Goal: Task Accomplishment & Management: Manage account settings

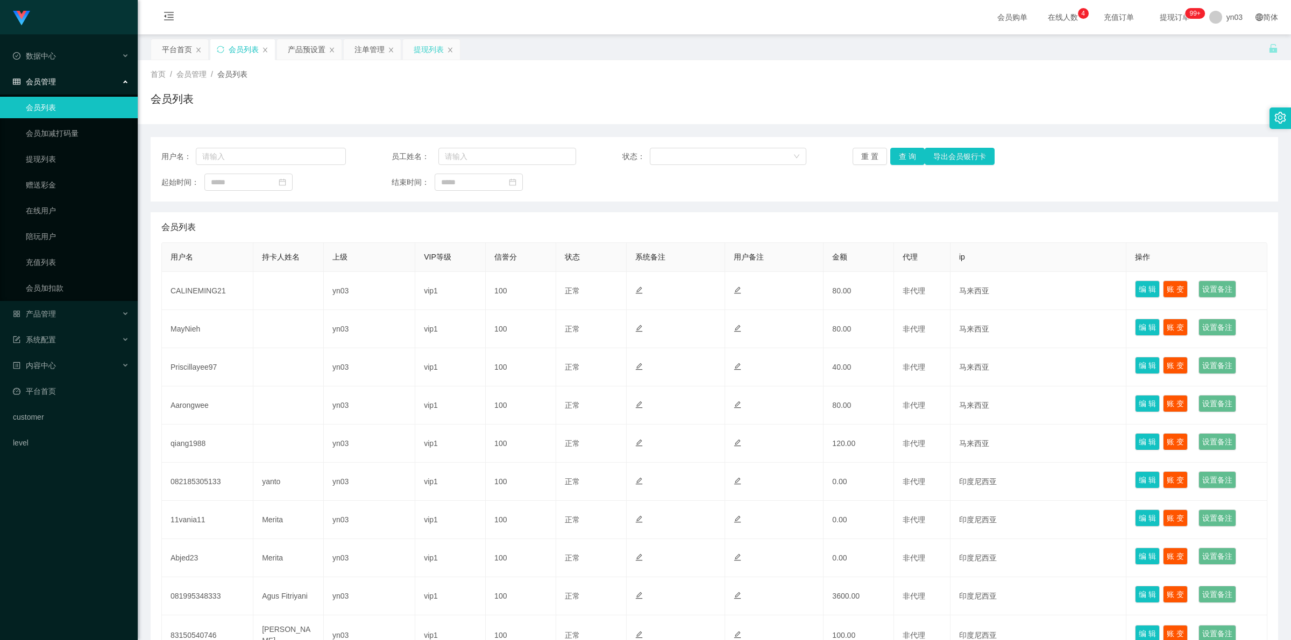
click at [429, 54] on div "提现列表" at bounding box center [429, 49] width 30 height 20
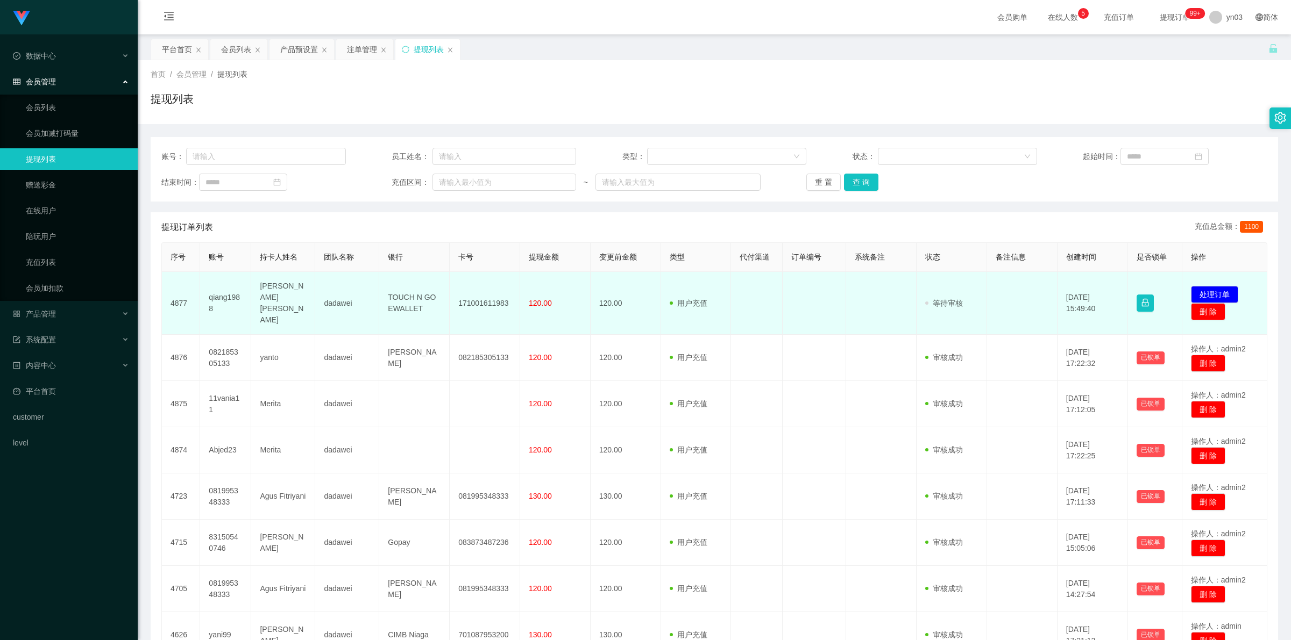
click at [225, 297] on td "qiang1988" at bounding box center [225, 303] width 51 height 63
copy td "qiang1988"
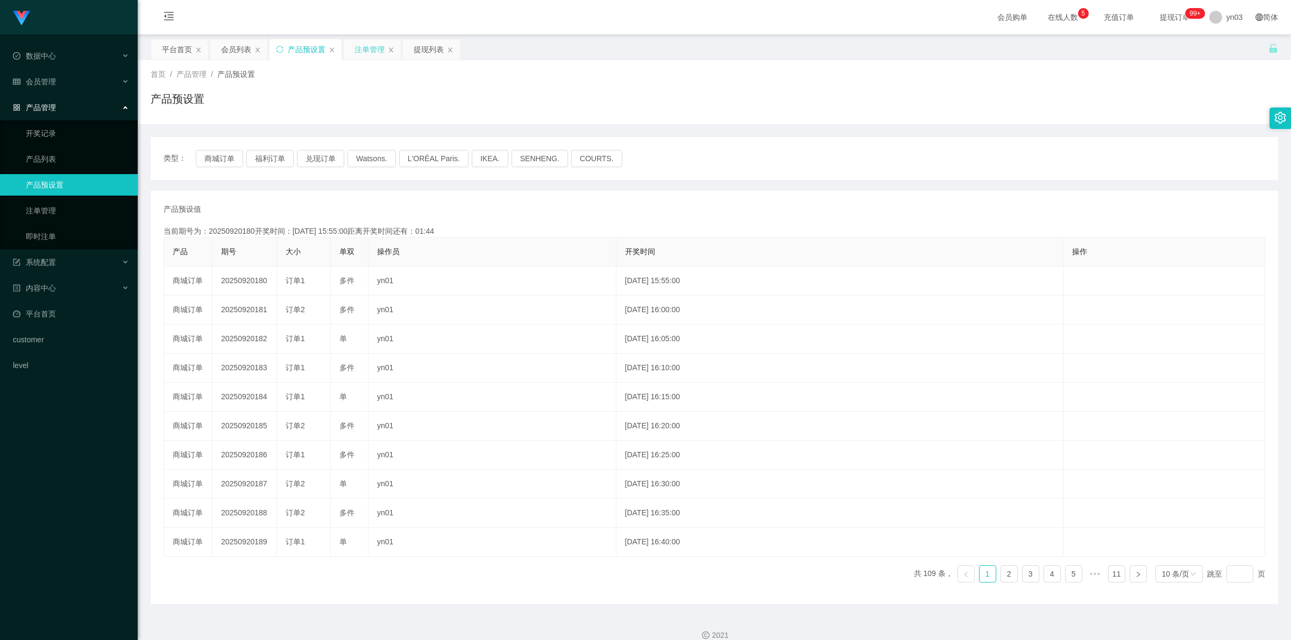
click at [370, 56] on div "注单管理" at bounding box center [369, 49] width 30 height 20
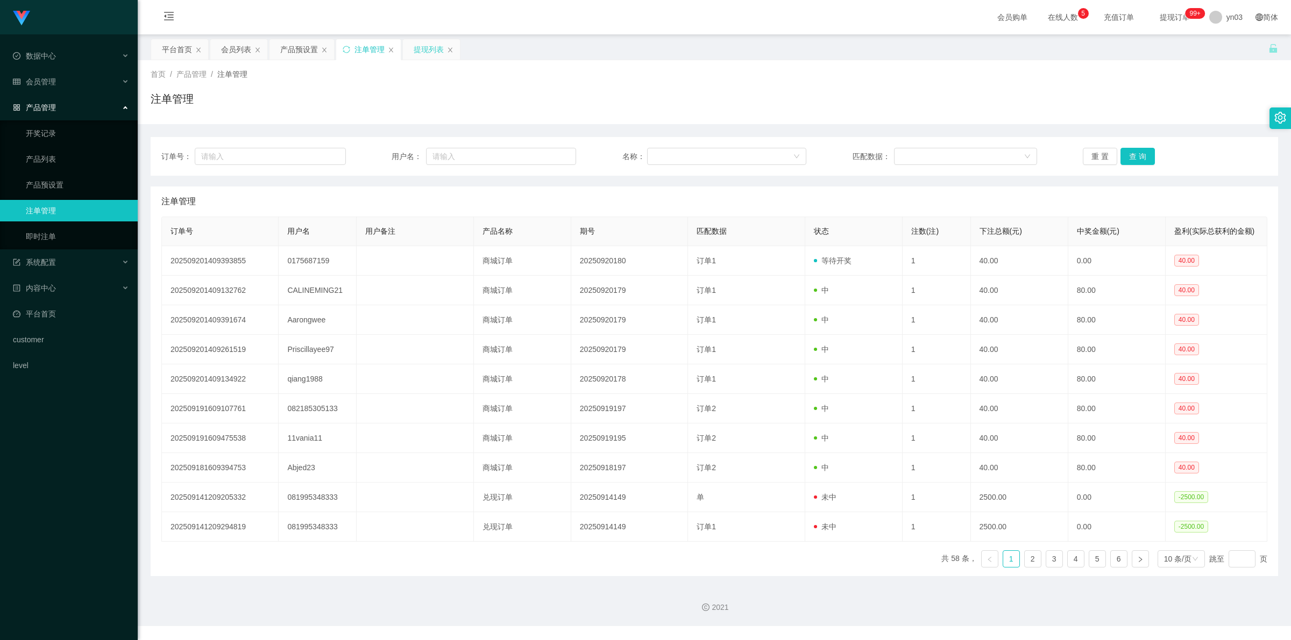
click at [419, 51] on div "提现列表" at bounding box center [429, 49] width 30 height 20
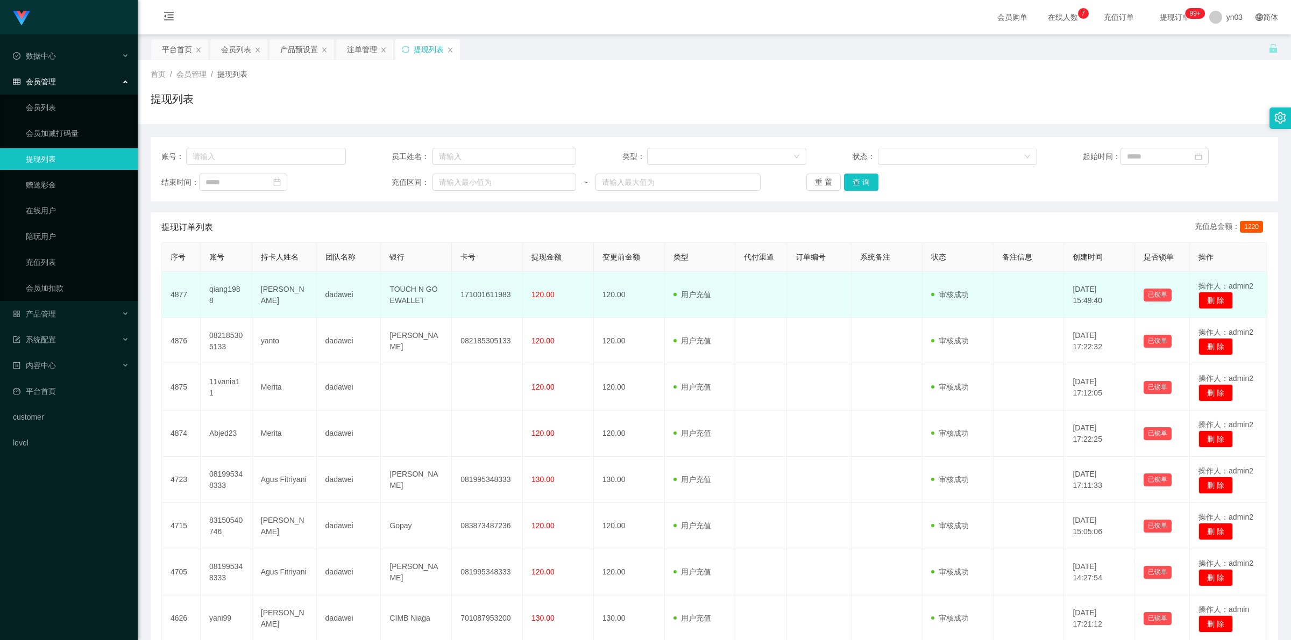
drag, startPoint x: 240, startPoint y: 298, endPoint x: 288, endPoint y: 304, distance: 47.7
click at [288, 304] on tr "4877 qiang1988 Chan rong jiang dadawei TOUCH N GO EWALLET 171001611983 120.00 1…" at bounding box center [714, 295] width 1105 height 46
copy tr "qiang1988 Chan rong jiang"
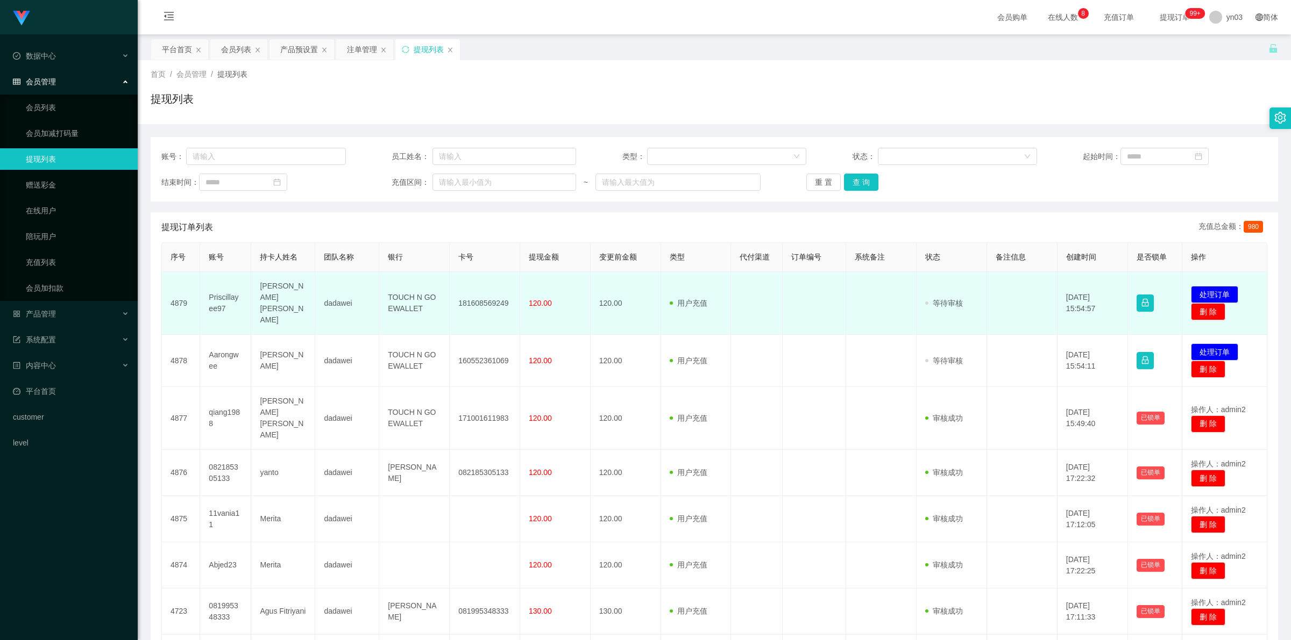
click at [221, 290] on td "Priscillayee97" at bounding box center [225, 303] width 51 height 63
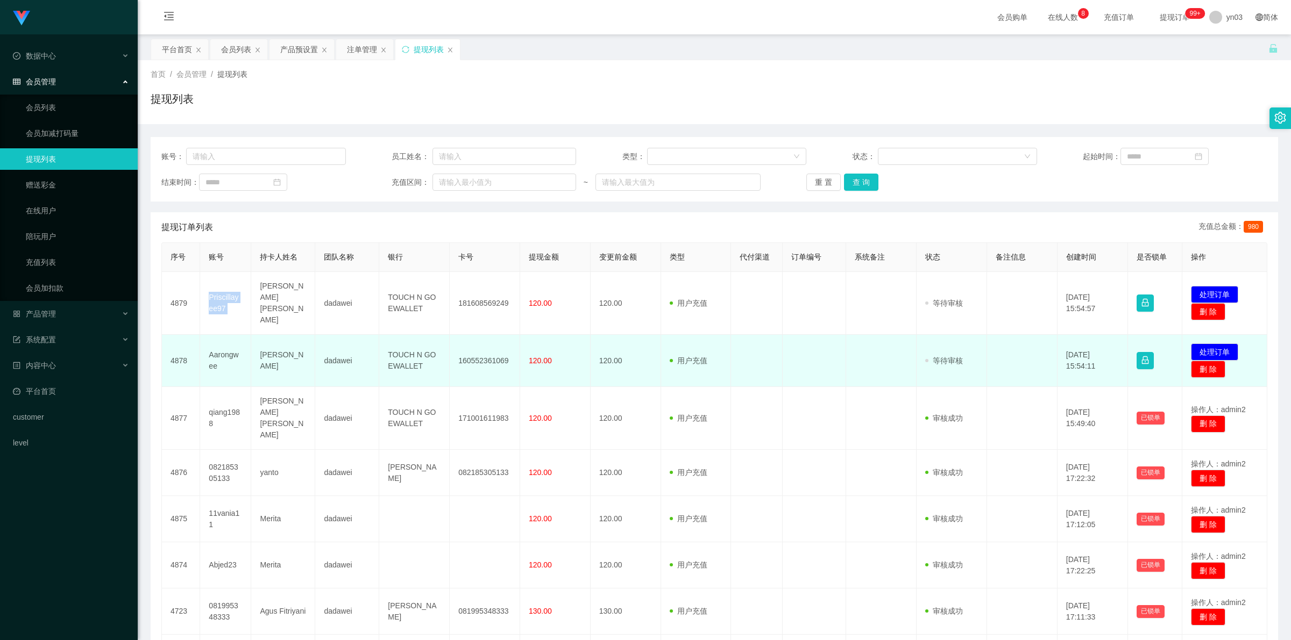
copy td "Priscillayee97"
click at [220, 347] on td "Aarongwee" at bounding box center [225, 361] width 51 height 52
copy td "Aarongwee"
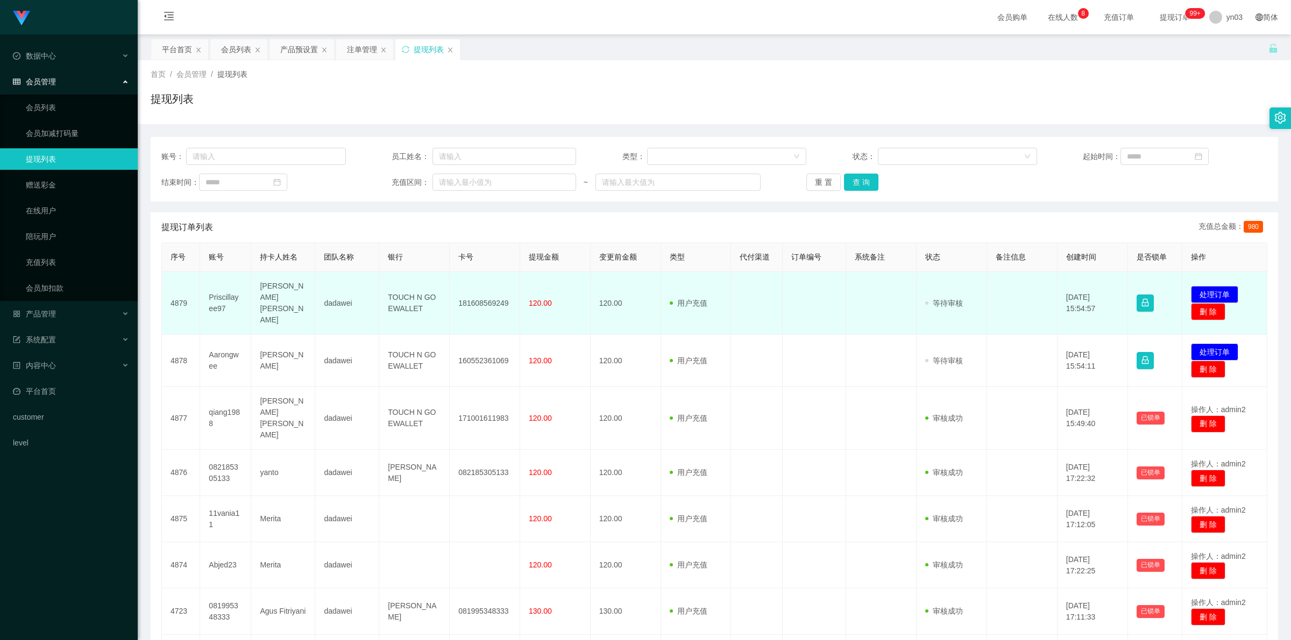
click at [216, 297] on td "Priscillayee97" at bounding box center [225, 303] width 51 height 63
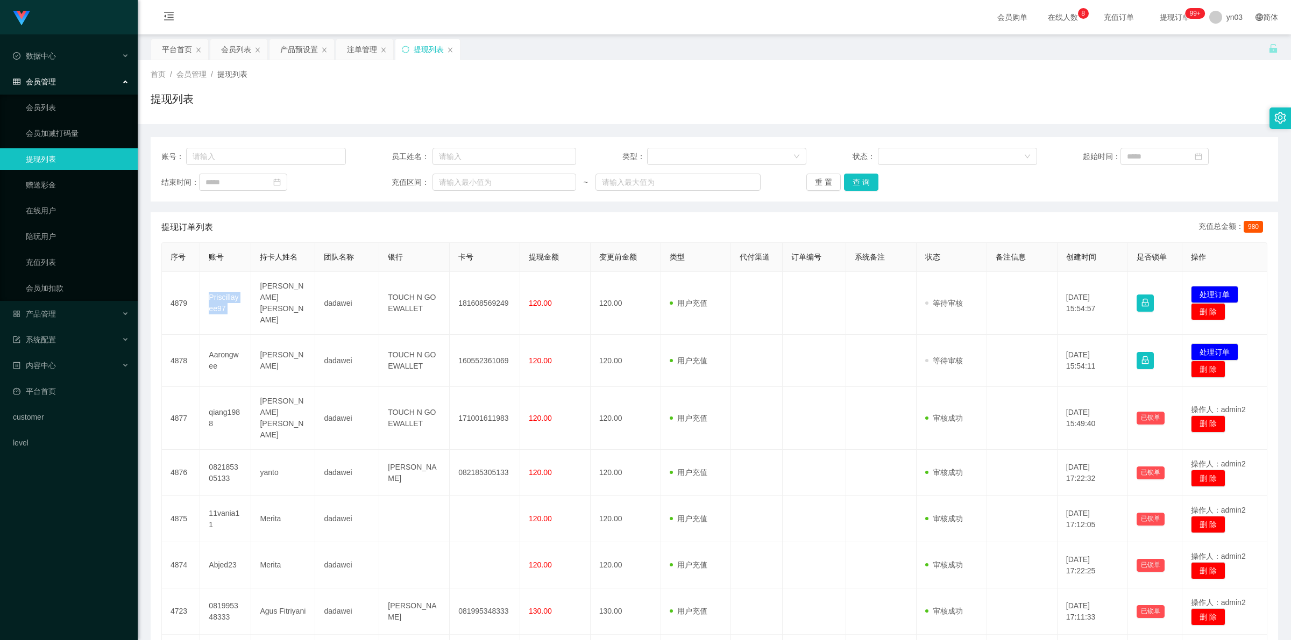
copy td "Priscillayee97"
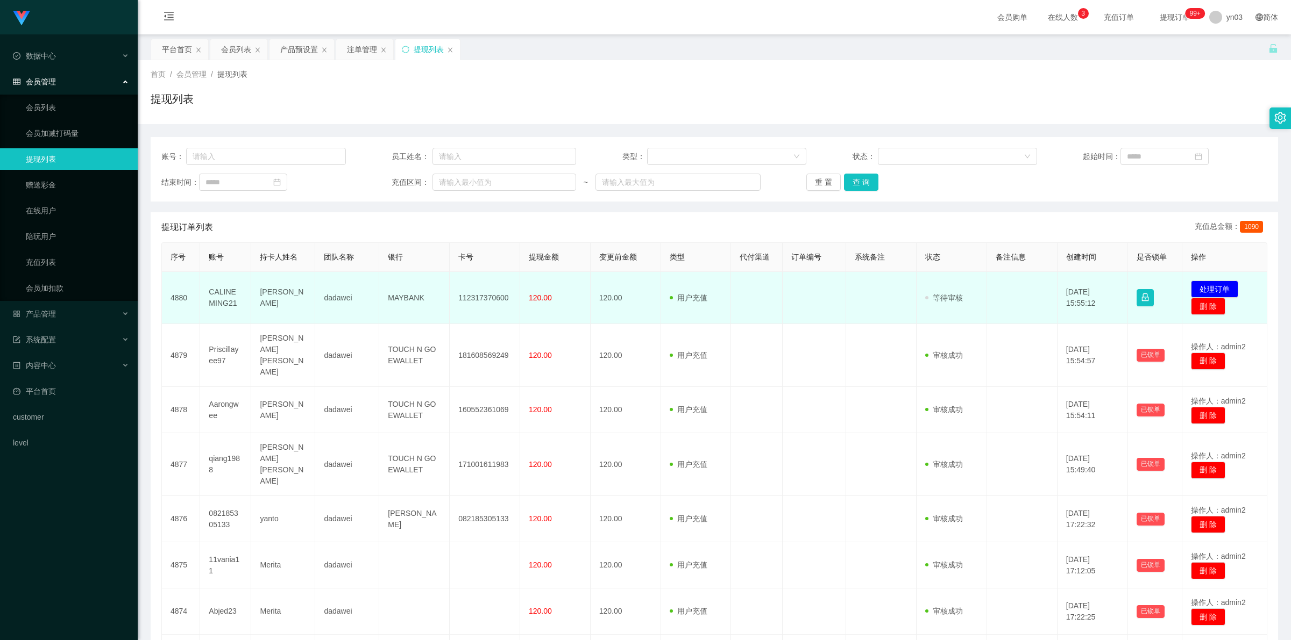
click at [211, 296] on td "CALINEMING21" at bounding box center [225, 298] width 51 height 52
copy td "CALINEMING21"
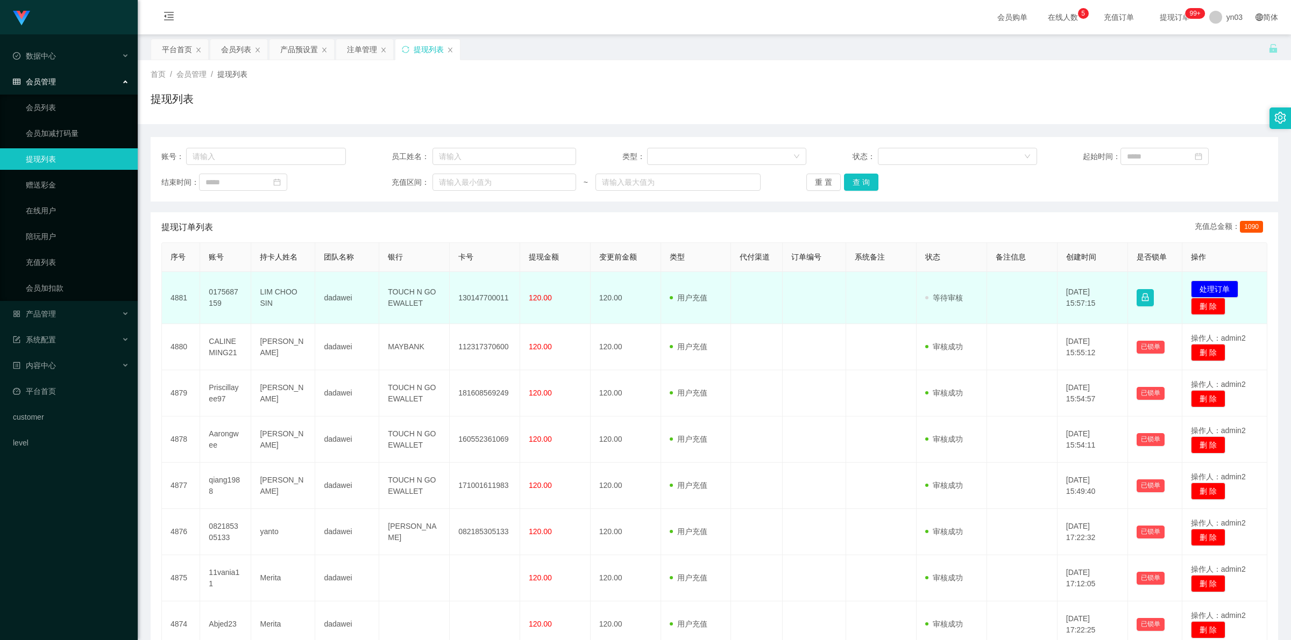
click at [219, 300] on td "0175687159" at bounding box center [225, 298] width 51 height 52
click at [219, 296] on td "0175687159" at bounding box center [225, 298] width 51 height 52
copy td "0175687159"
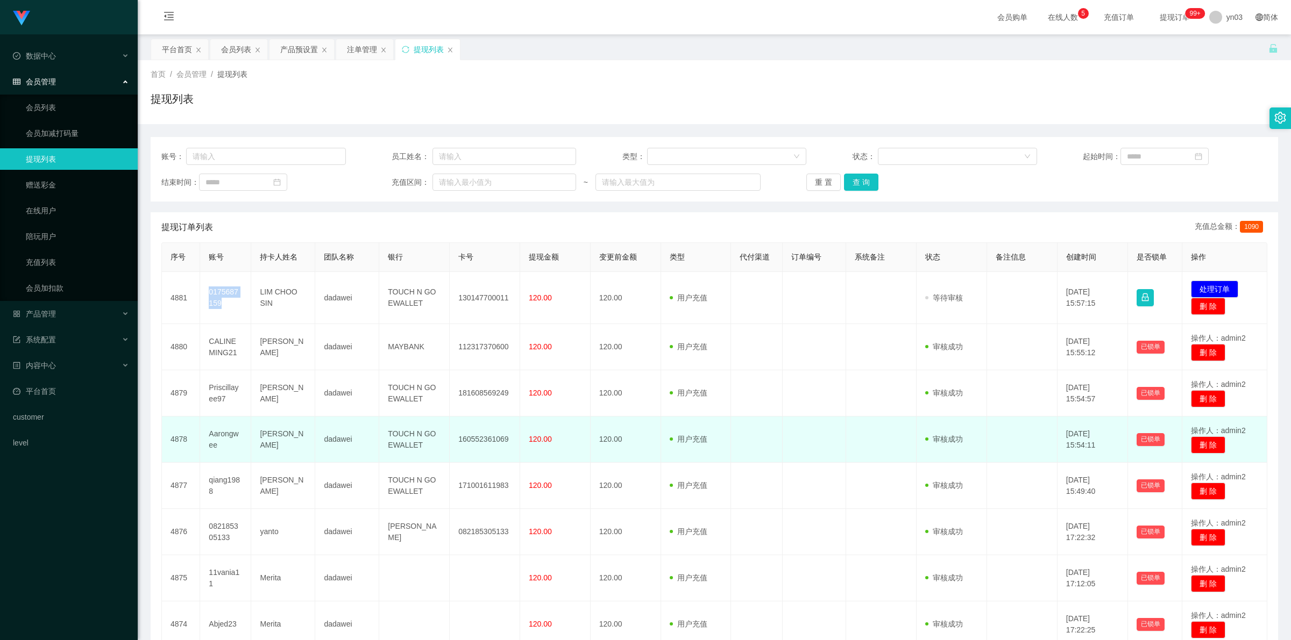
drag, startPoint x: 208, startPoint y: 432, endPoint x: 300, endPoint y: 452, distance: 94.2
click at [300, 452] on tr "4878 Aarongwee [PERSON_NAME] dadawei TOUCH N GO EWALLET 160552361069 120.00 120…" at bounding box center [714, 440] width 1105 height 46
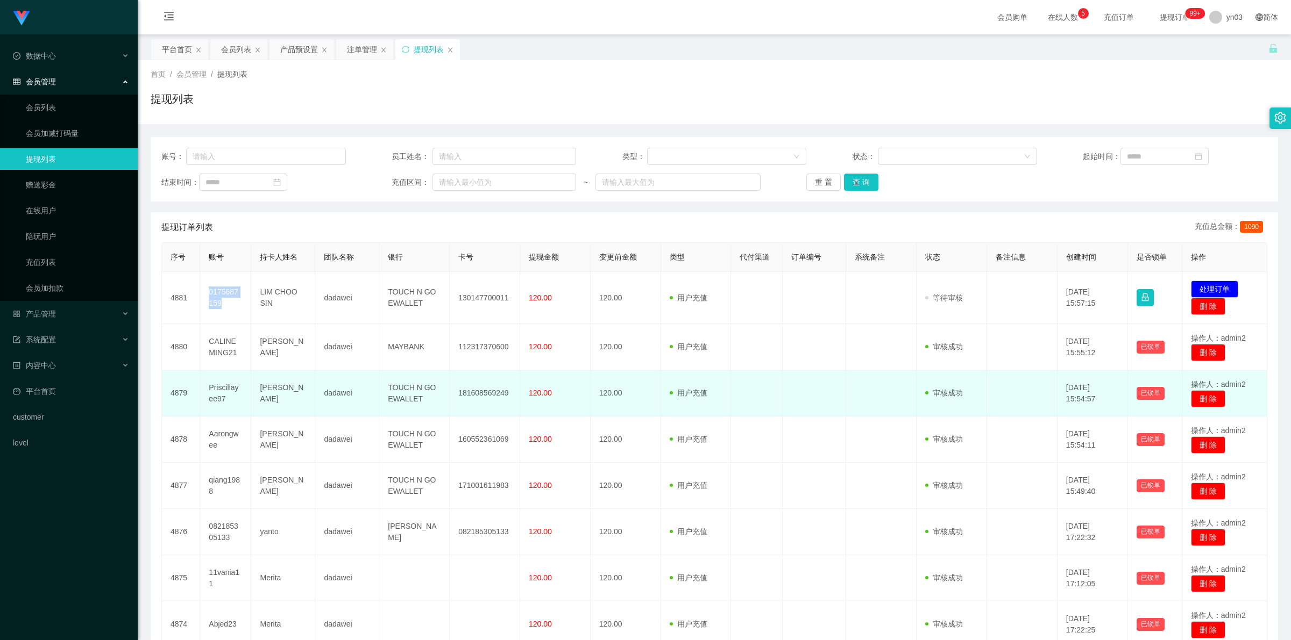
copy tr "Aarongwee [PERSON_NAME]"
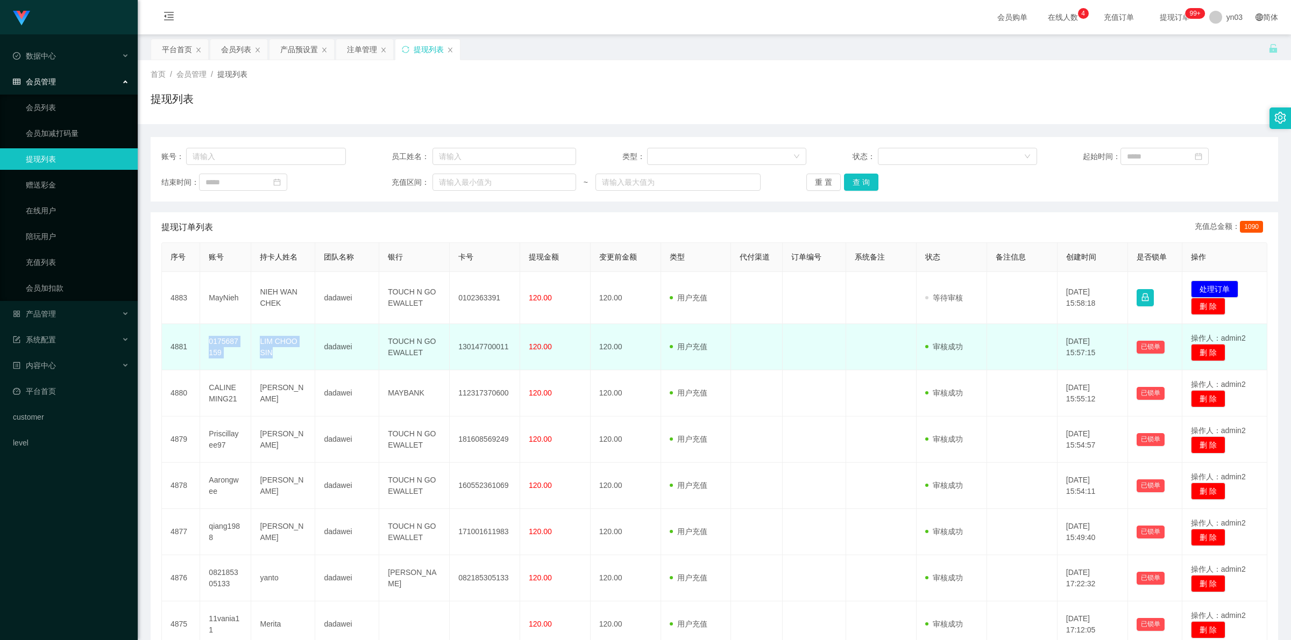
drag, startPoint x: 206, startPoint y: 340, endPoint x: 292, endPoint y: 360, distance: 88.3
click at [292, 360] on tr "4881 0175687159 LIM CHOO SIN dadawei TOUCH N GO EWALLET 130147700011 120.00 120…" at bounding box center [714, 347] width 1105 height 46
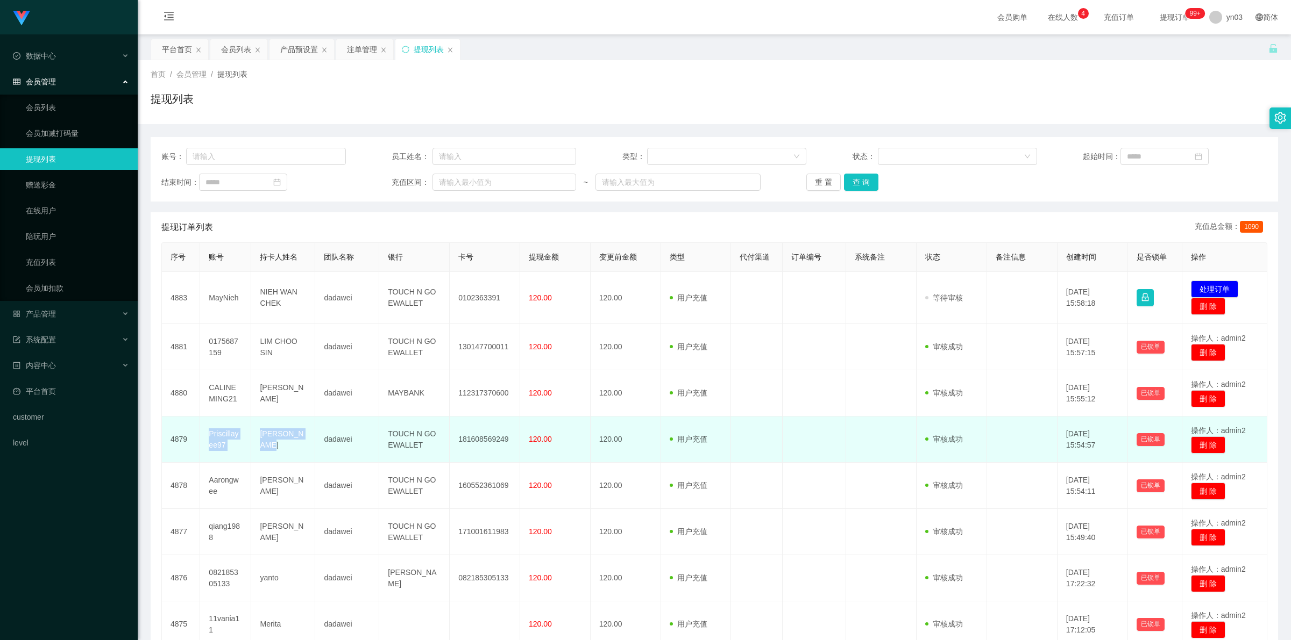
drag, startPoint x: 236, startPoint y: 449, endPoint x: 285, endPoint y: 453, distance: 49.6
click at [285, 453] on tr "4879 Priscillayee97 CHIN MUN YEE dadawei TOUCH N GO EWALLET 181608569249 120.00…" at bounding box center [714, 440] width 1105 height 46
copy tr "Priscillayee97 CHIN MUN YEE"
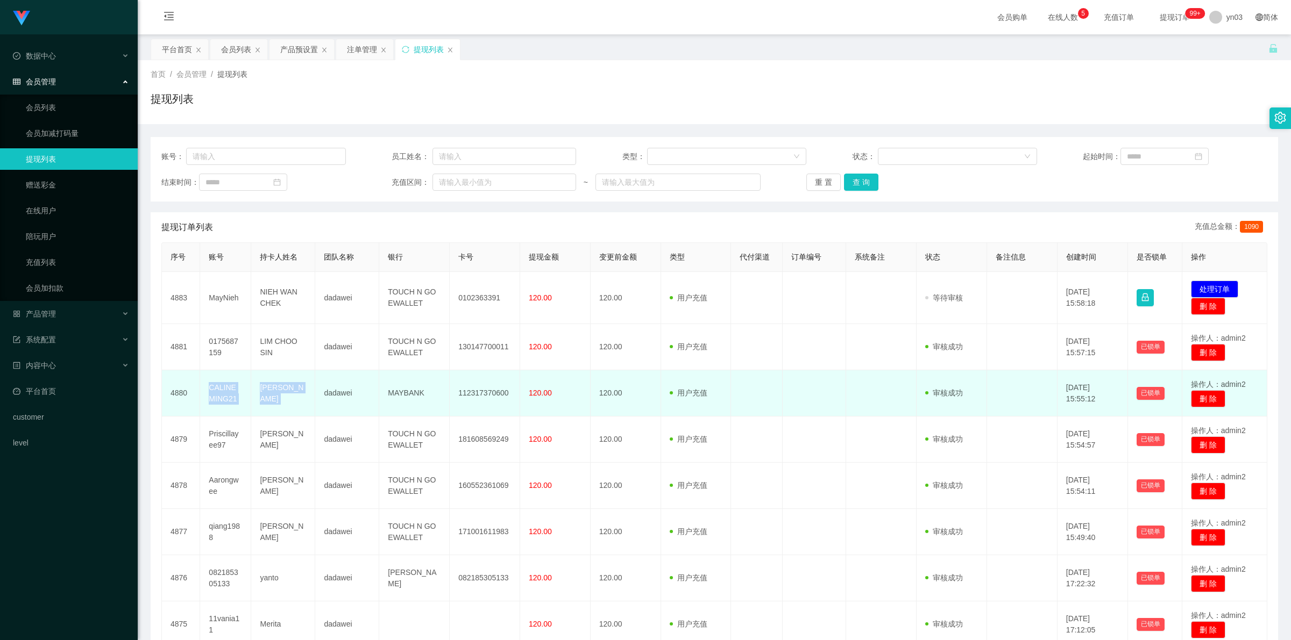
drag, startPoint x: 208, startPoint y: 383, endPoint x: 314, endPoint y: 410, distance: 109.3
click at [314, 410] on tr "4880 CALINEMING21 ONG MING MING dadawei MAYBANK 112317370600 120.00 120.00 用户充值…" at bounding box center [714, 394] width 1105 height 46
copy tr "CALINEMING21 ONG MING MING"
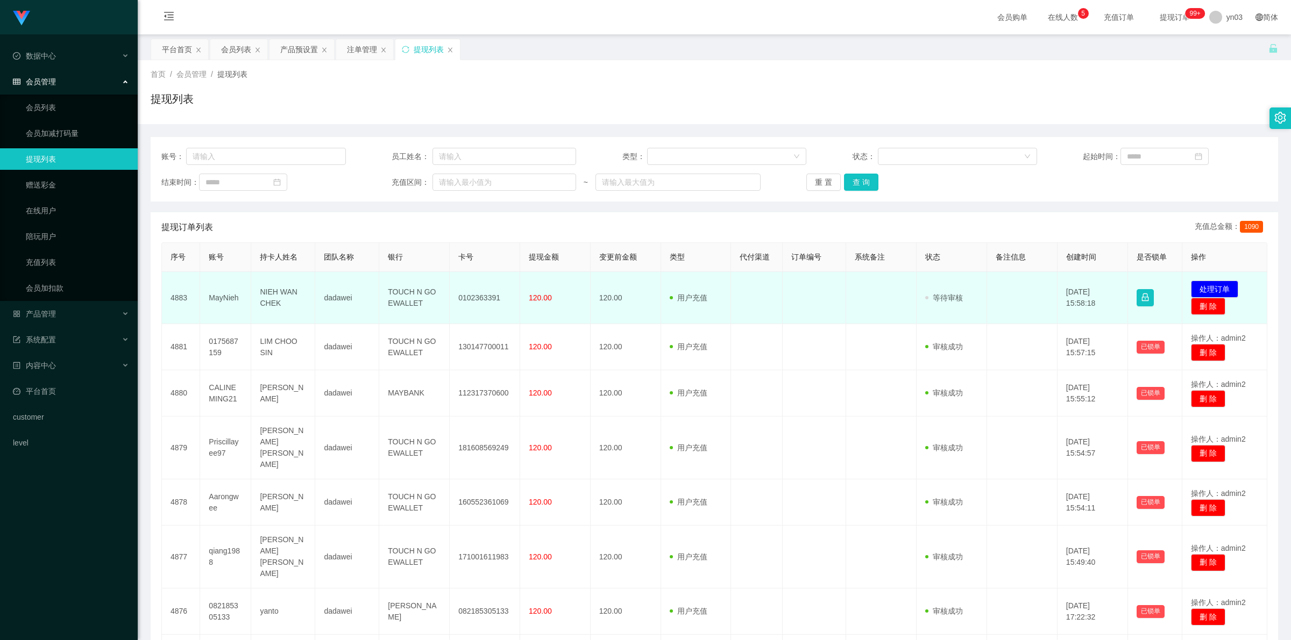
click at [224, 297] on td "MayNieh" at bounding box center [225, 298] width 51 height 52
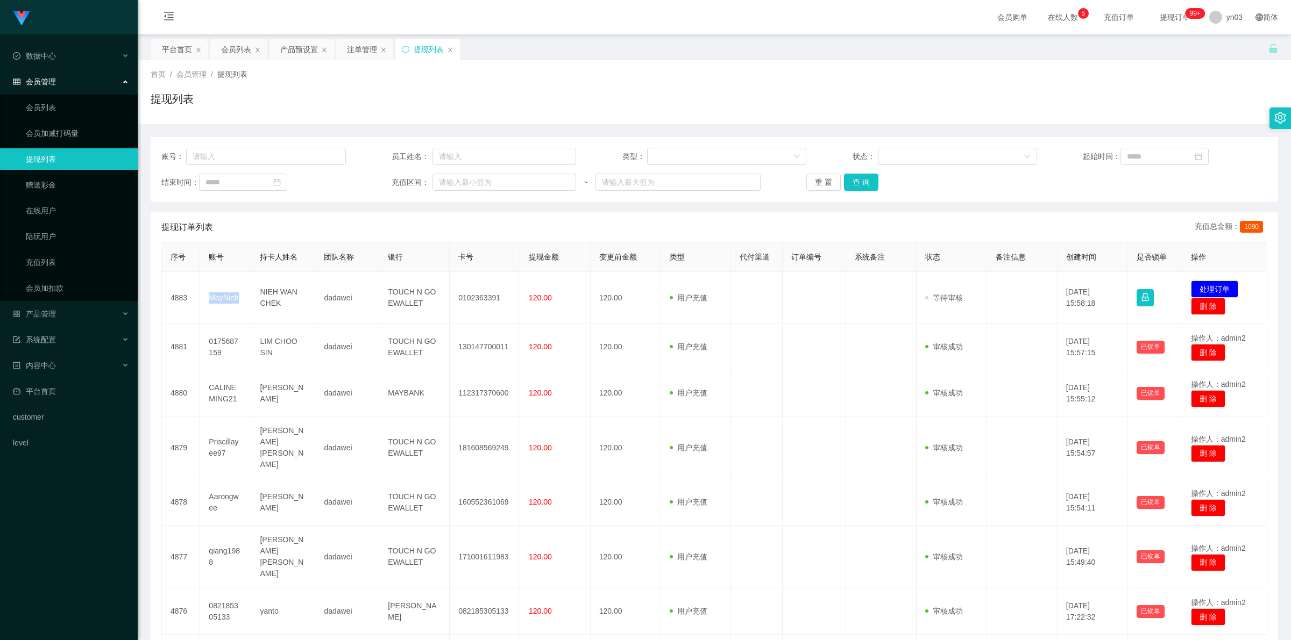
copy td "MayNieh"
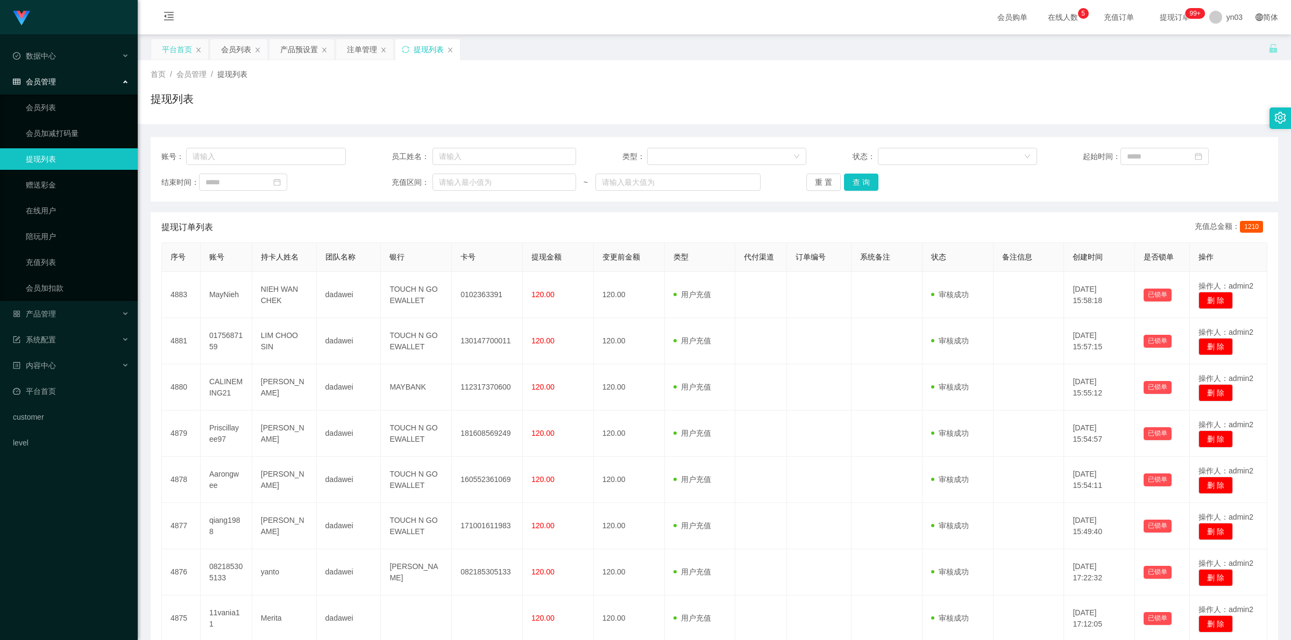
click at [174, 46] on div "平台首页" at bounding box center [177, 49] width 30 height 20
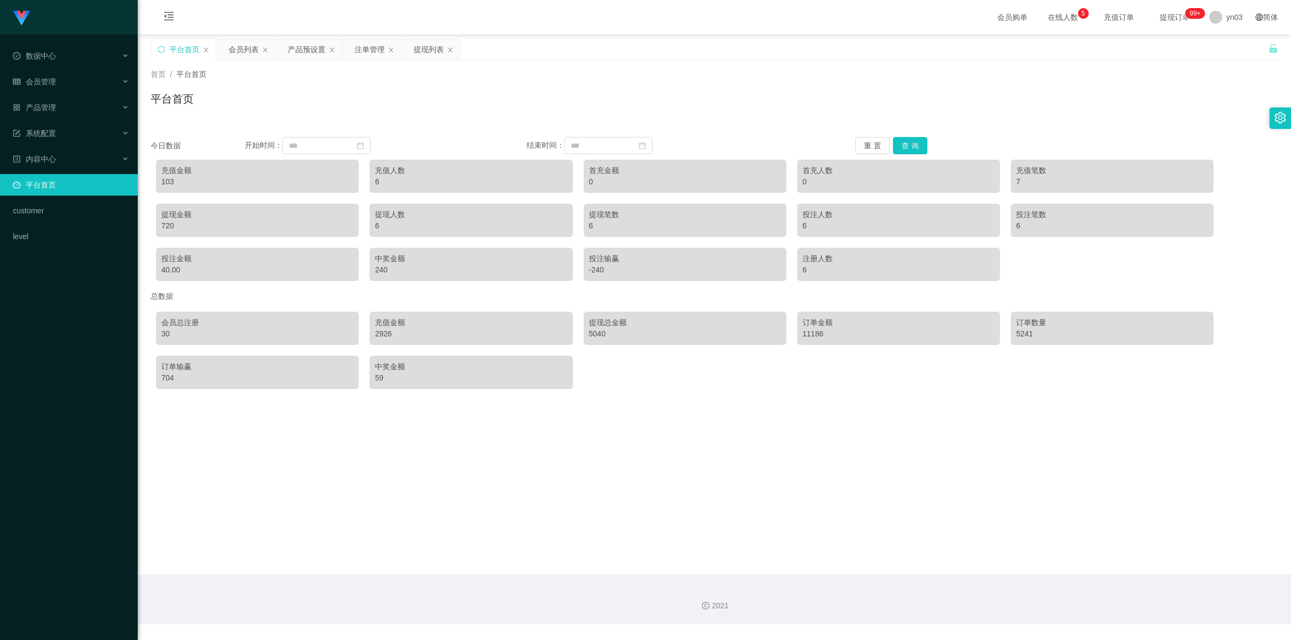
click at [627, 95] on div "平台首页" at bounding box center [714, 103] width 1127 height 25
click at [312, 52] on div "产品预设置" at bounding box center [307, 49] width 38 height 20
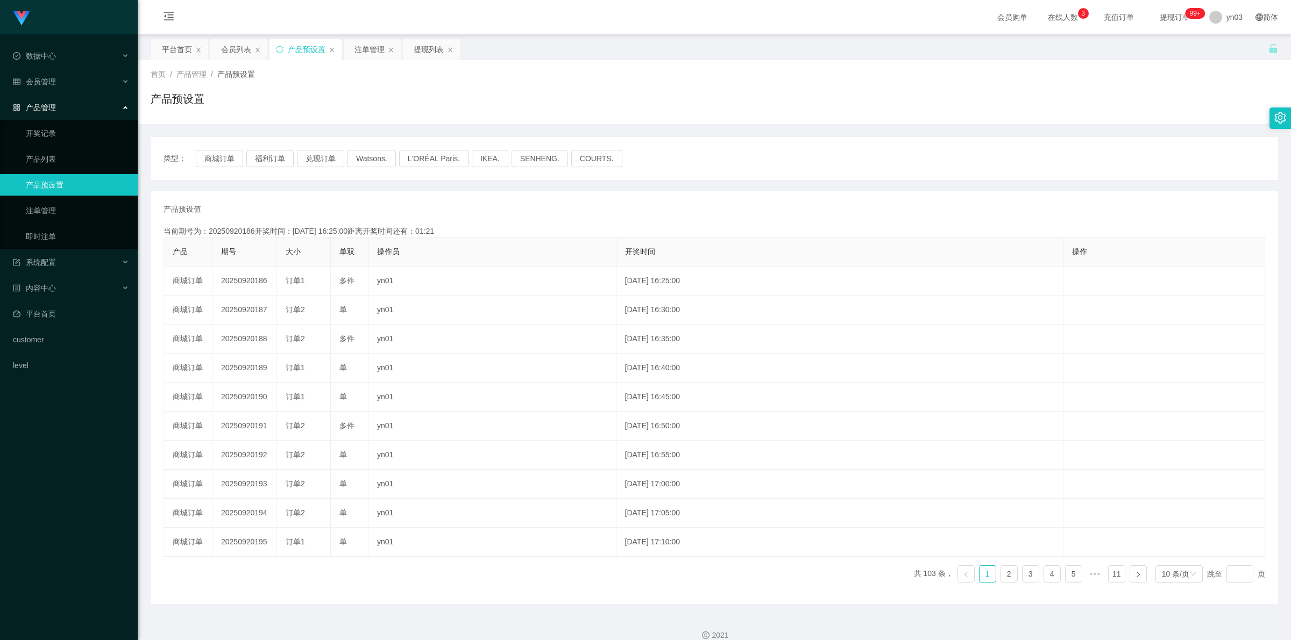
click at [227, 45] on div "会员列表" at bounding box center [236, 49] width 30 height 20
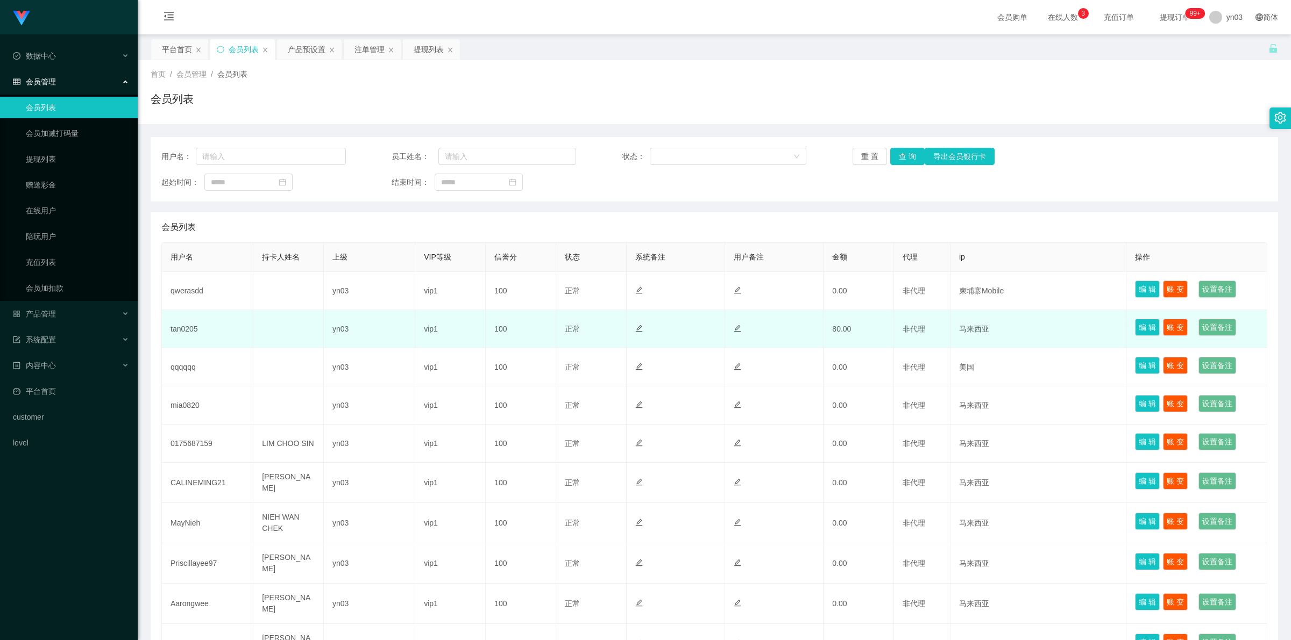
click at [176, 329] on td "tan0205" at bounding box center [207, 329] width 91 height 38
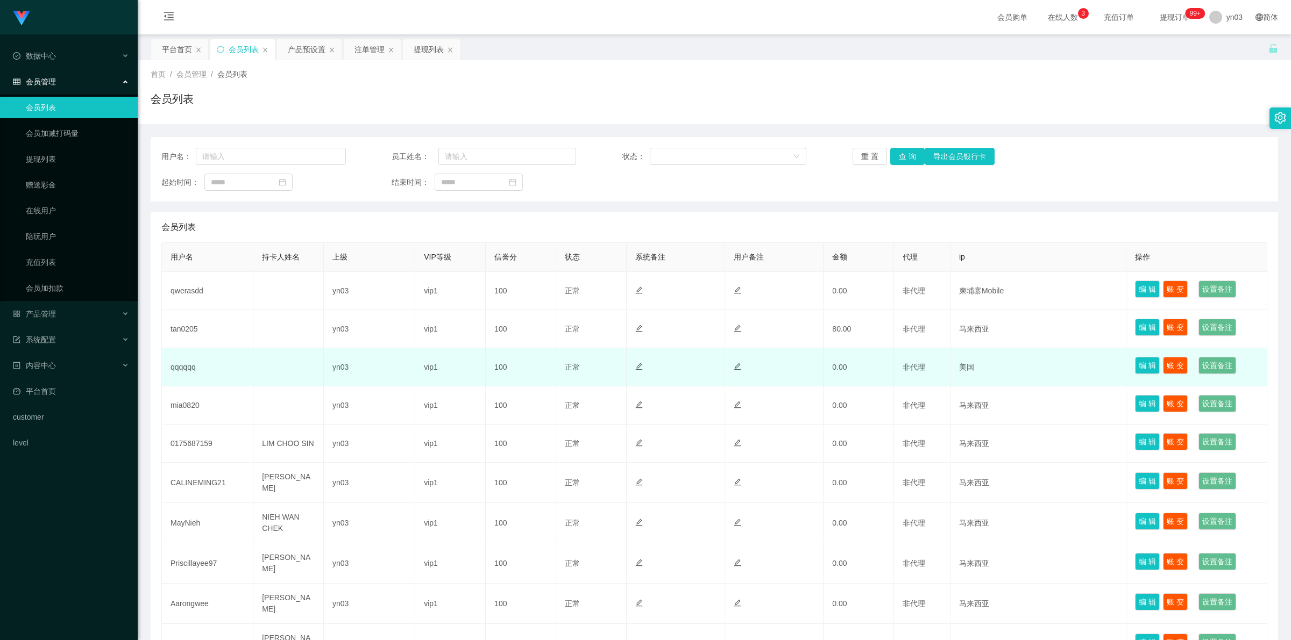
drag, startPoint x: 189, startPoint y: 351, endPoint x: 187, endPoint y: 358, distance: 7.2
click at [187, 356] on td "qqqqqq" at bounding box center [207, 367] width 91 height 38
click at [176, 372] on td "qqqqqq" at bounding box center [207, 367] width 91 height 38
copy td "qqqqqq"
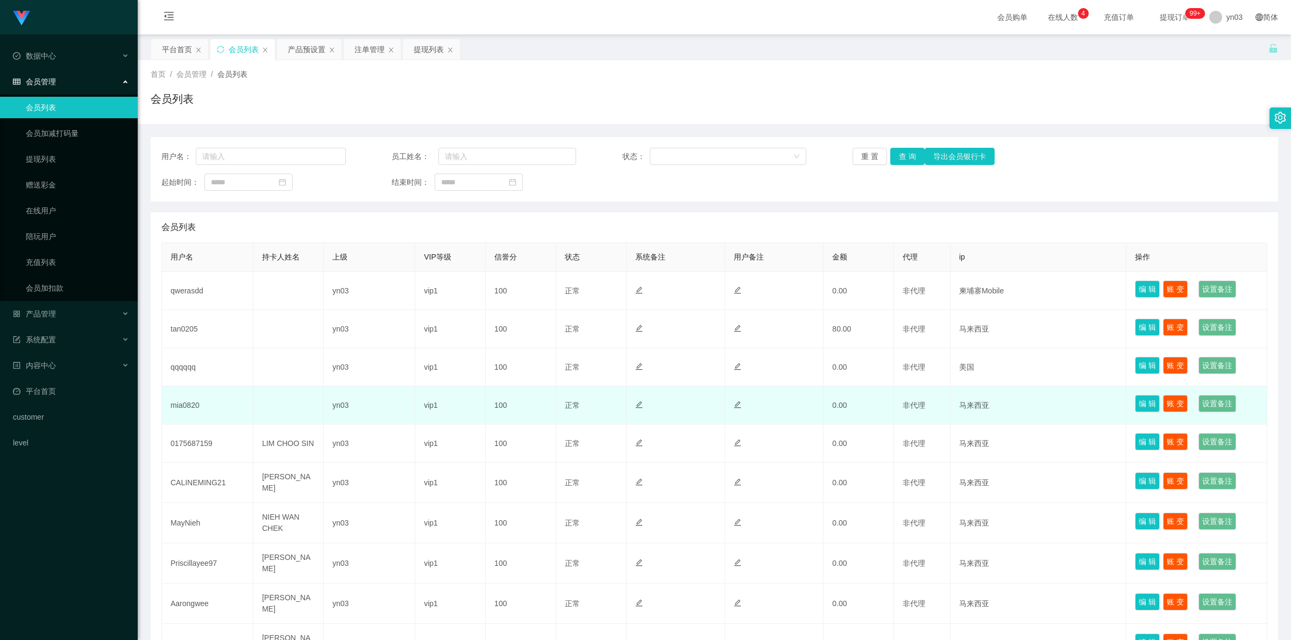
click at [182, 403] on td "mia0820" at bounding box center [207, 406] width 91 height 38
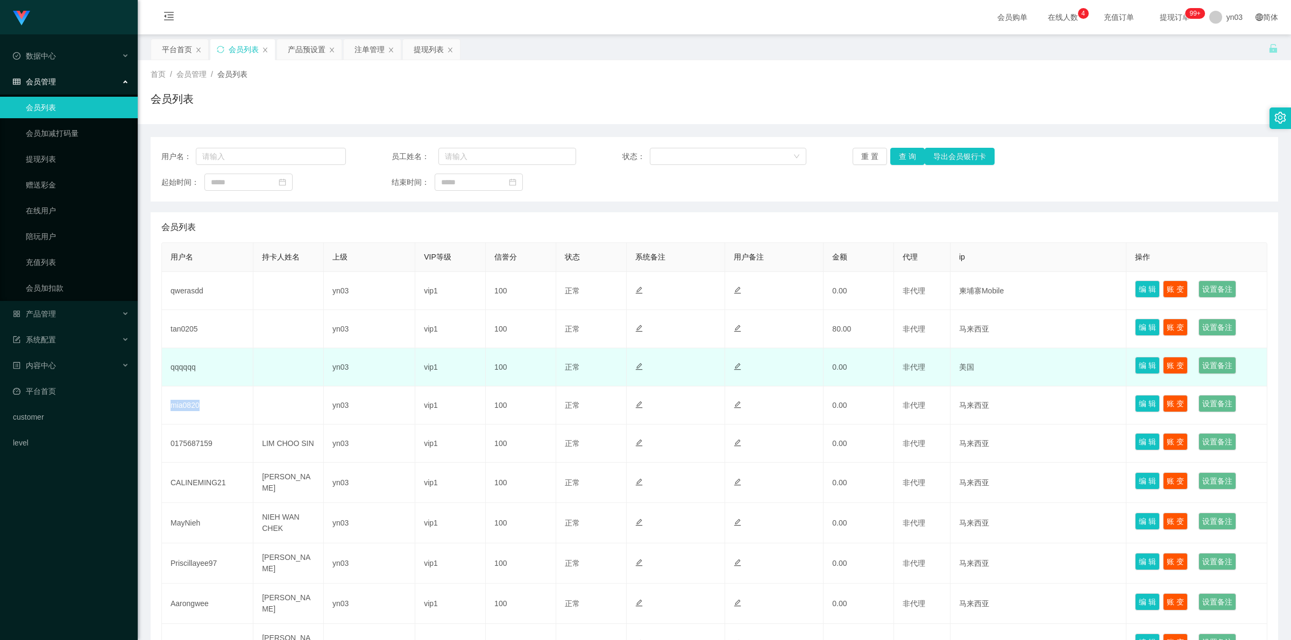
copy td "mia0820"
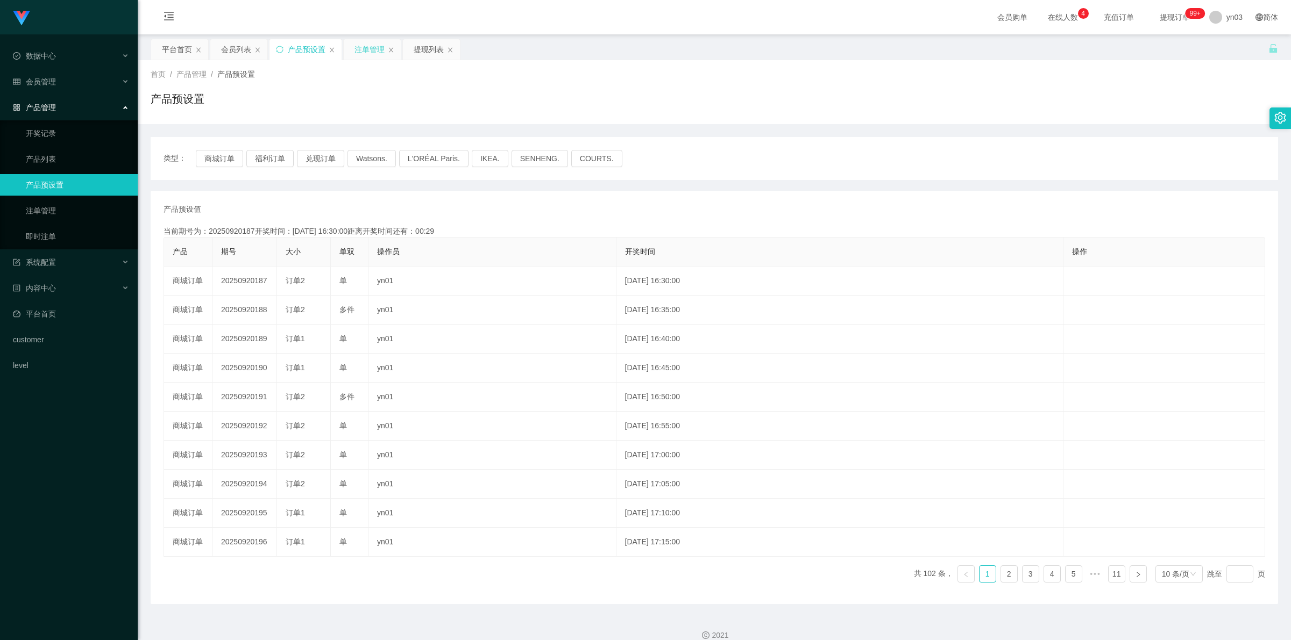
click at [367, 49] on div "注单管理" at bounding box center [369, 49] width 30 height 20
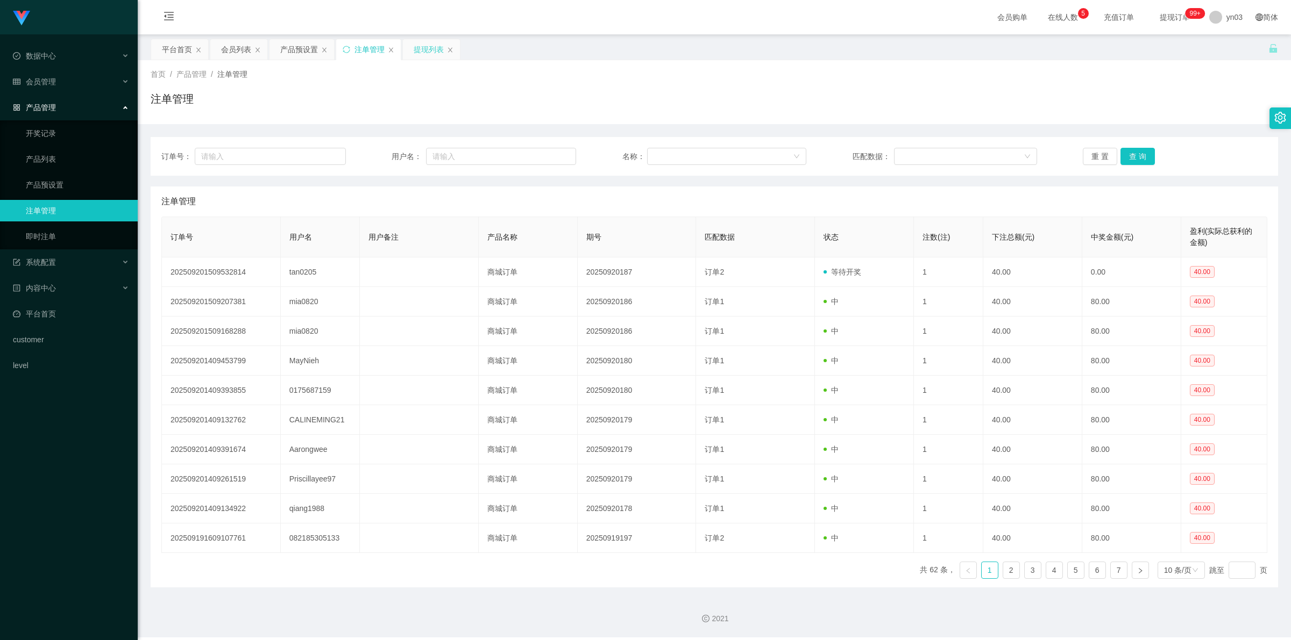
click at [417, 46] on div "提现列表" at bounding box center [429, 49] width 30 height 20
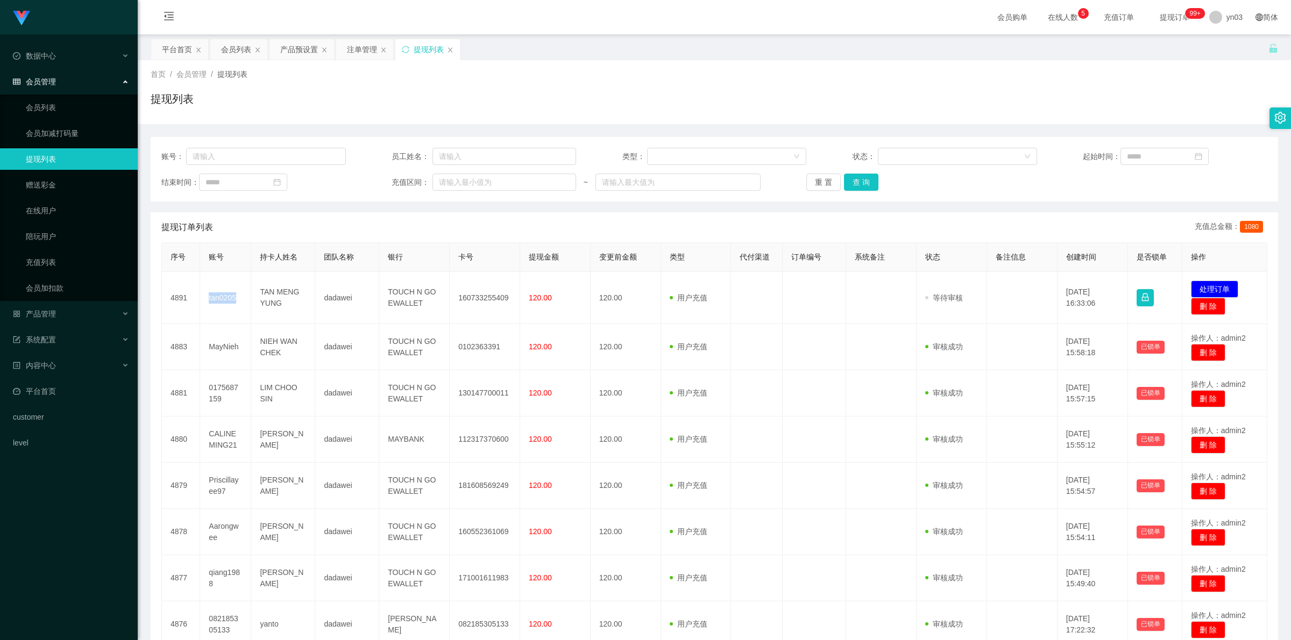
click at [224, 296] on td "tan0205" at bounding box center [225, 298] width 51 height 52
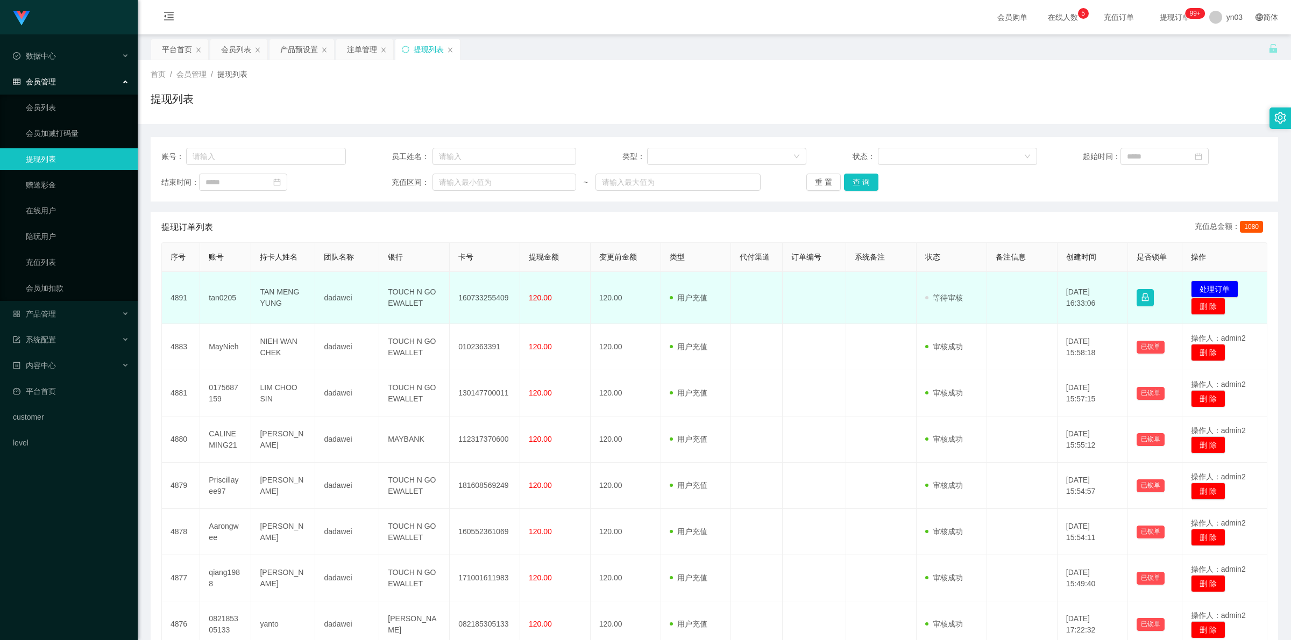
click at [267, 288] on td "TAN MENG YUNG" at bounding box center [283, 298] width 64 height 52
drag, startPoint x: 208, startPoint y: 302, endPoint x: 296, endPoint y: 308, distance: 88.9
click at [296, 308] on tr "4891 tan0205 TAN MENG YUNG dadawei TOUCH N GO EWALLET 160733255409 120.00 120.0…" at bounding box center [714, 298] width 1105 height 52
copy tr "tan0205 [PERSON_NAME]"
